Goal: Check status

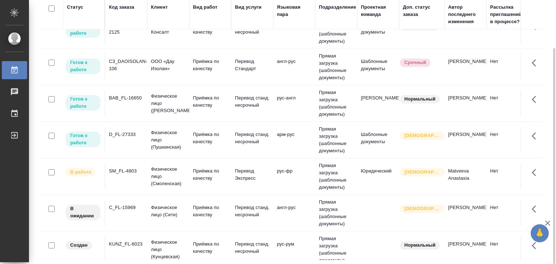
scroll to position [72, 0]
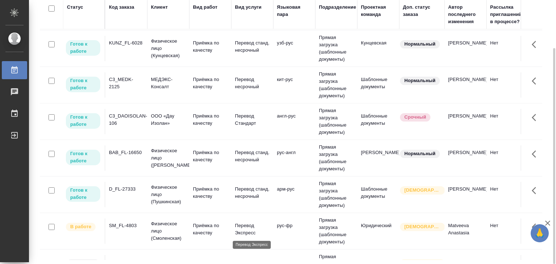
click at [240, 227] on p "Перевод Экспресс" at bounding box center [252, 229] width 35 height 14
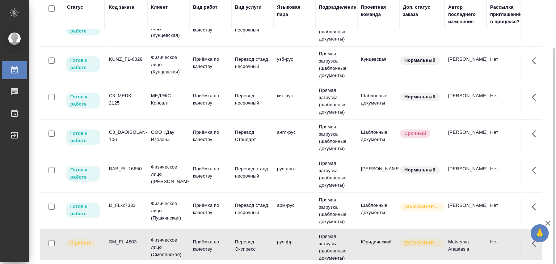
scroll to position [10, 0]
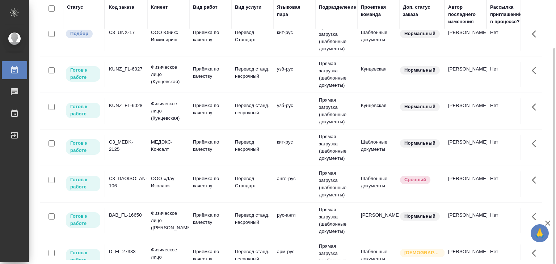
click at [153, 41] on p "ООО Юникс Инжиниринг" at bounding box center [168, 36] width 35 height 14
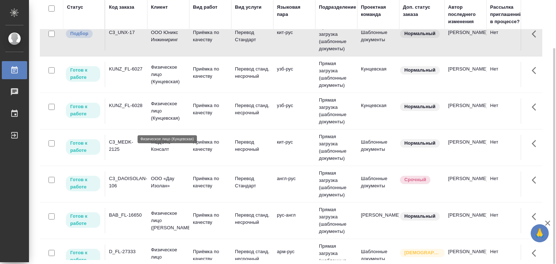
click at [153, 41] on p "ООО Юникс Инжиниринг" at bounding box center [168, 36] width 35 height 14
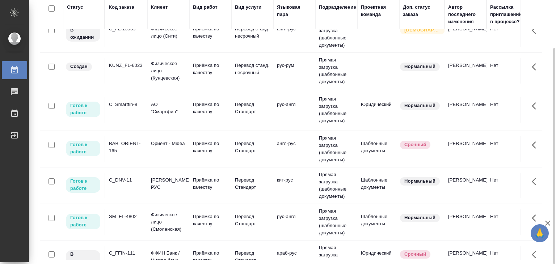
scroll to position [362, 0]
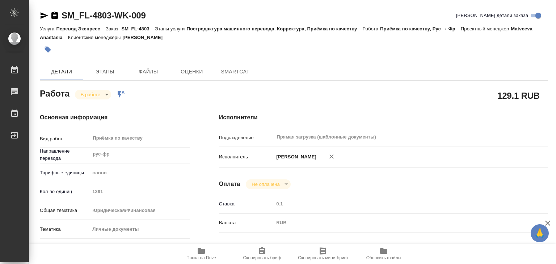
type textarea "x"
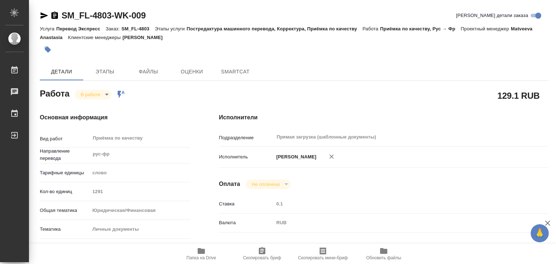
type textarea "x"
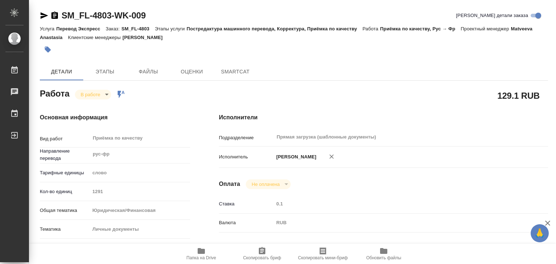
type textarea "x"
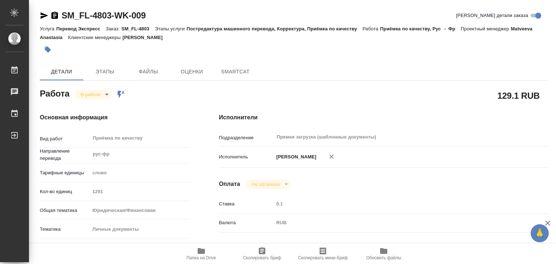
type textarea "x"
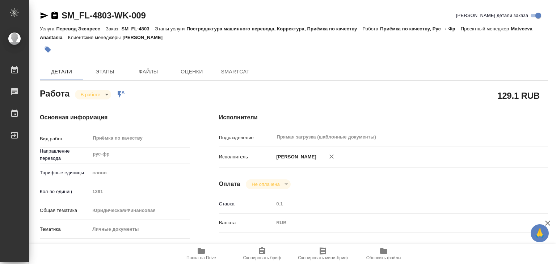
scroll to position [181, 0]
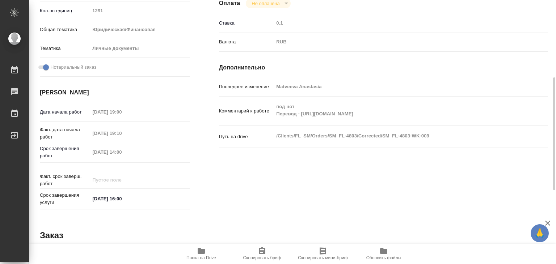
type textarea "x"
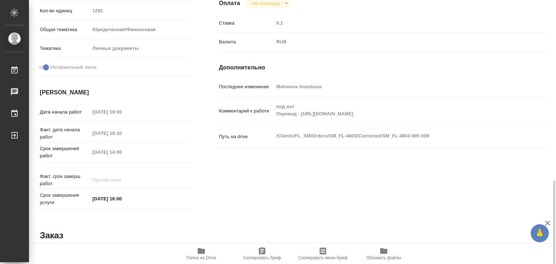
scroll to position [353, 0]
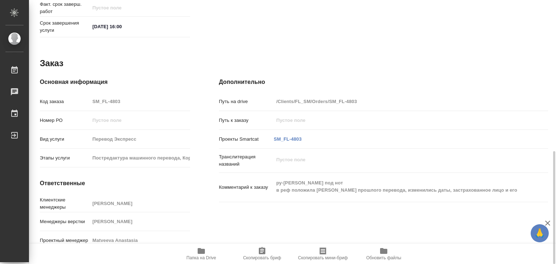
type textarea "x"
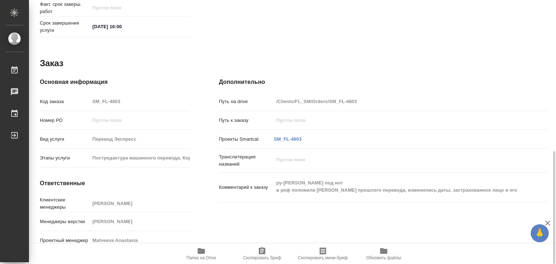
scroll to position [209, 0]
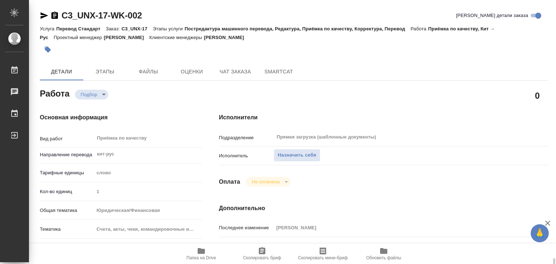
scroll to position [181, 0]
